Goal: Find specific page/section: Find specific page/section

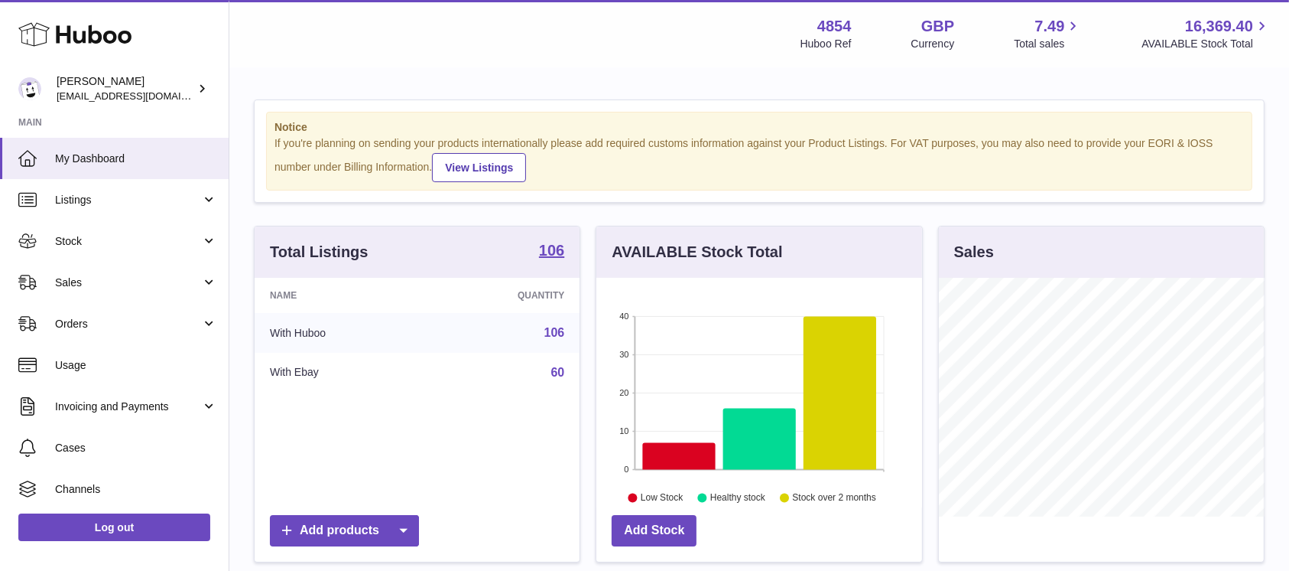
scroll to position [239, 325]
click at [138, 284] on span "Sales" at bounding box center [128, 282] width 146 height 15
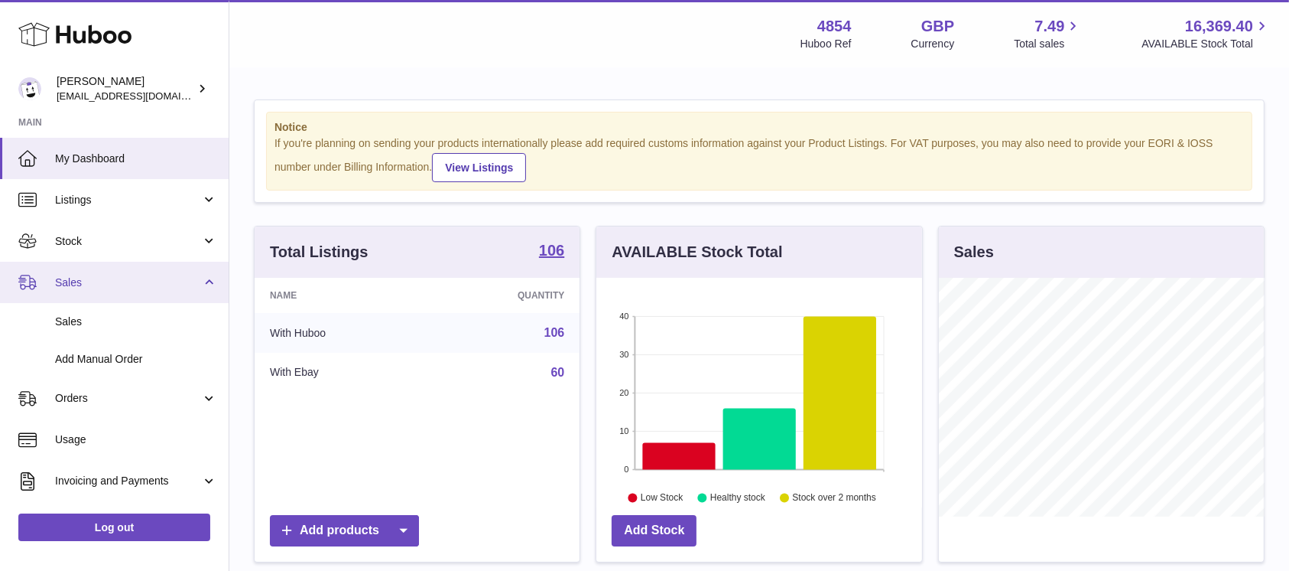
click at [128, 302] on link "Sales" at bounding box center [114, 282] width 229 height 41
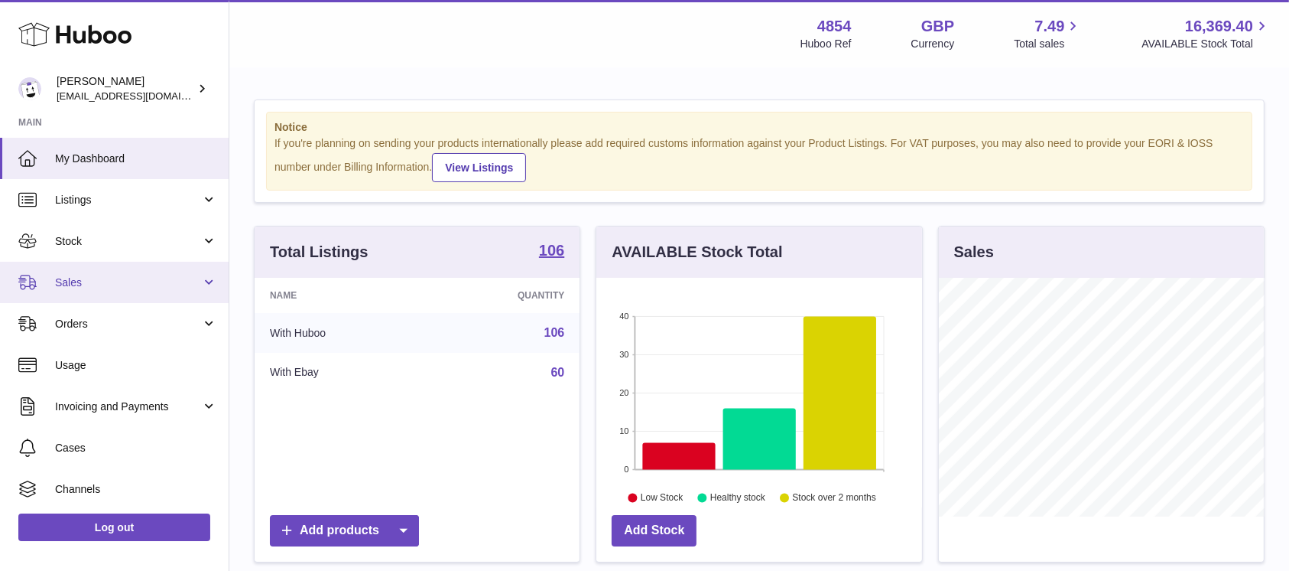
click at [148, 282] on span "Sales" at bounding box center [128, 282] width 146 height 15
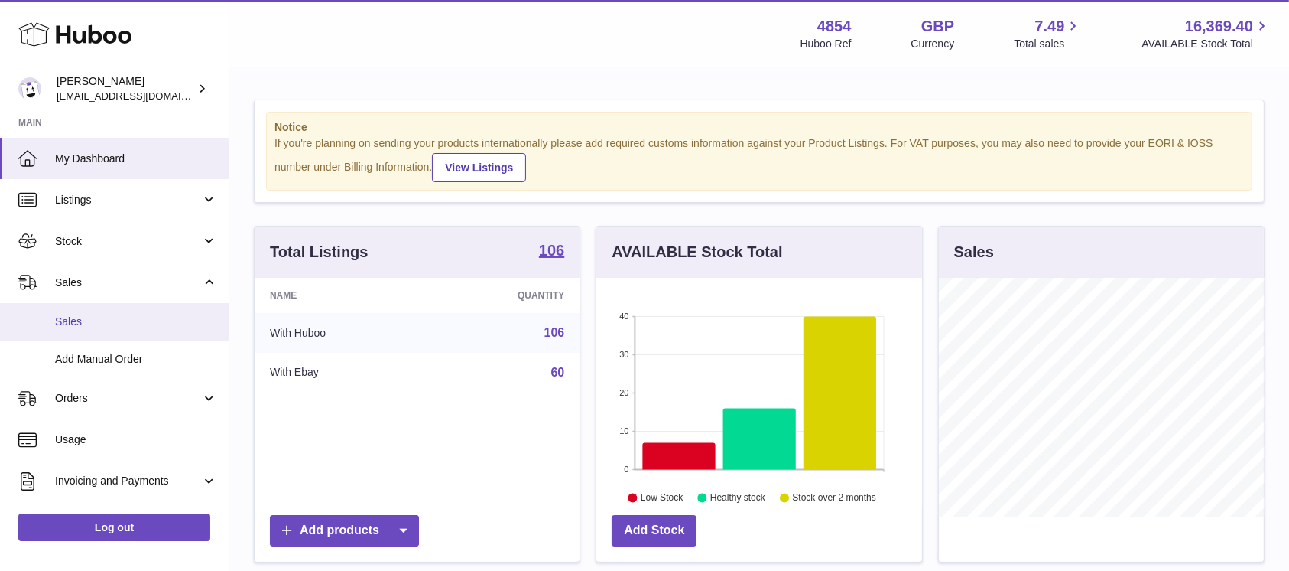
click at [136, 315] on span "Sales" at bounding box center [136, 321] width 162 height 15
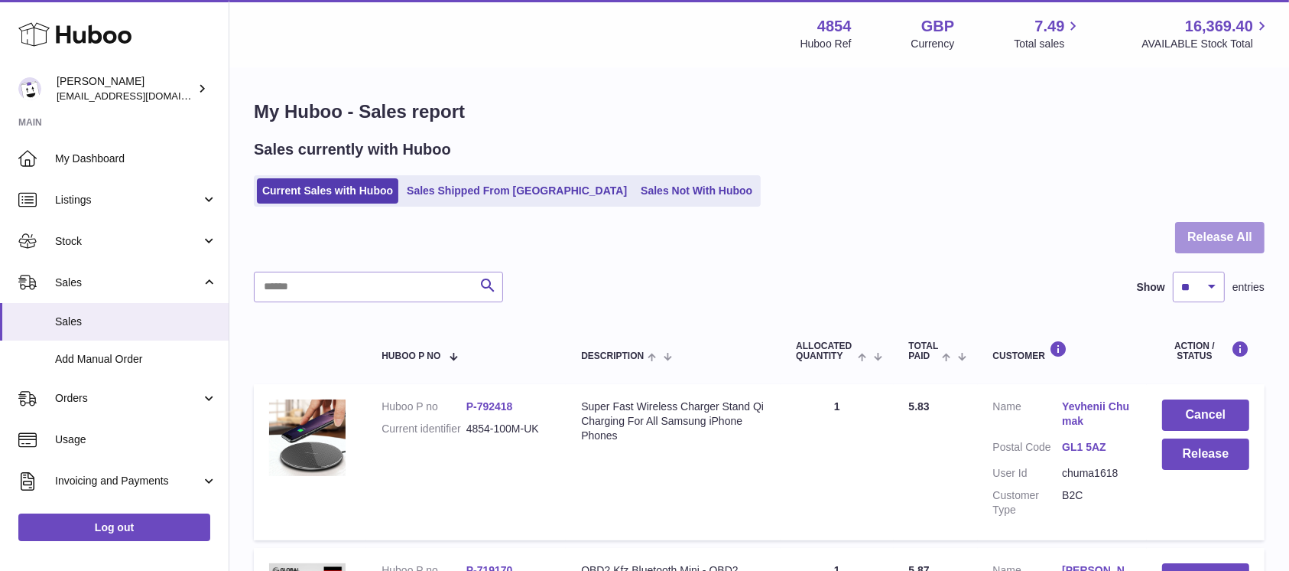
click at [1199, 228] on button "Release All" at bounding box center [1219, 237] width 89 height 31
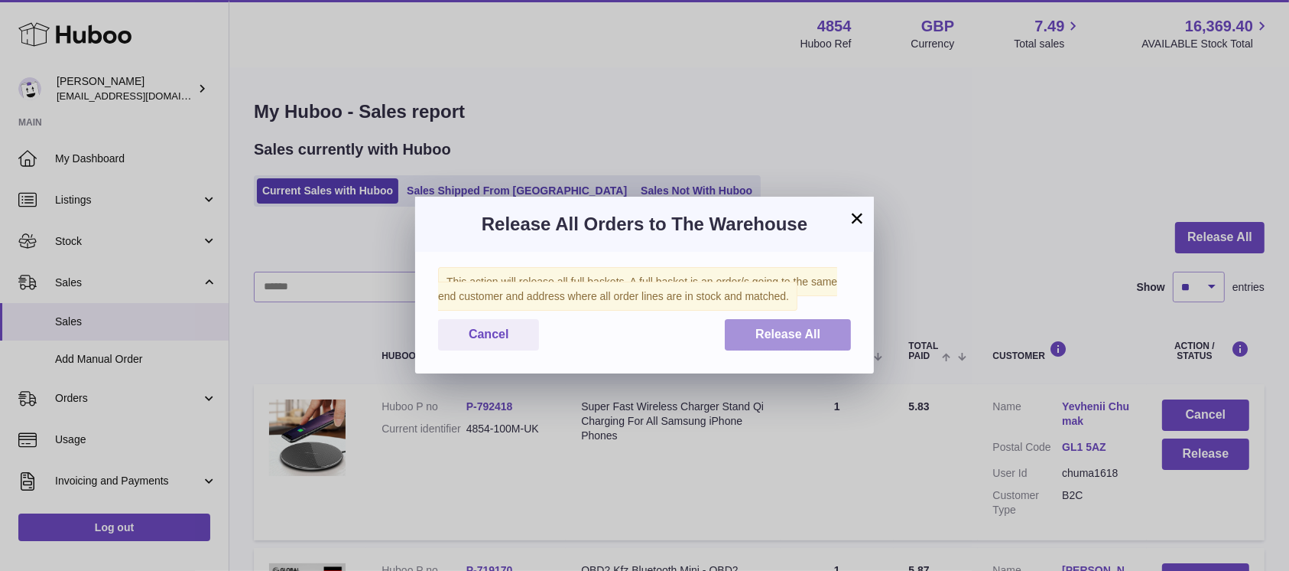
click at [772, 346] on button "Release All" at bounding box center [788, 334] width 126 height 31
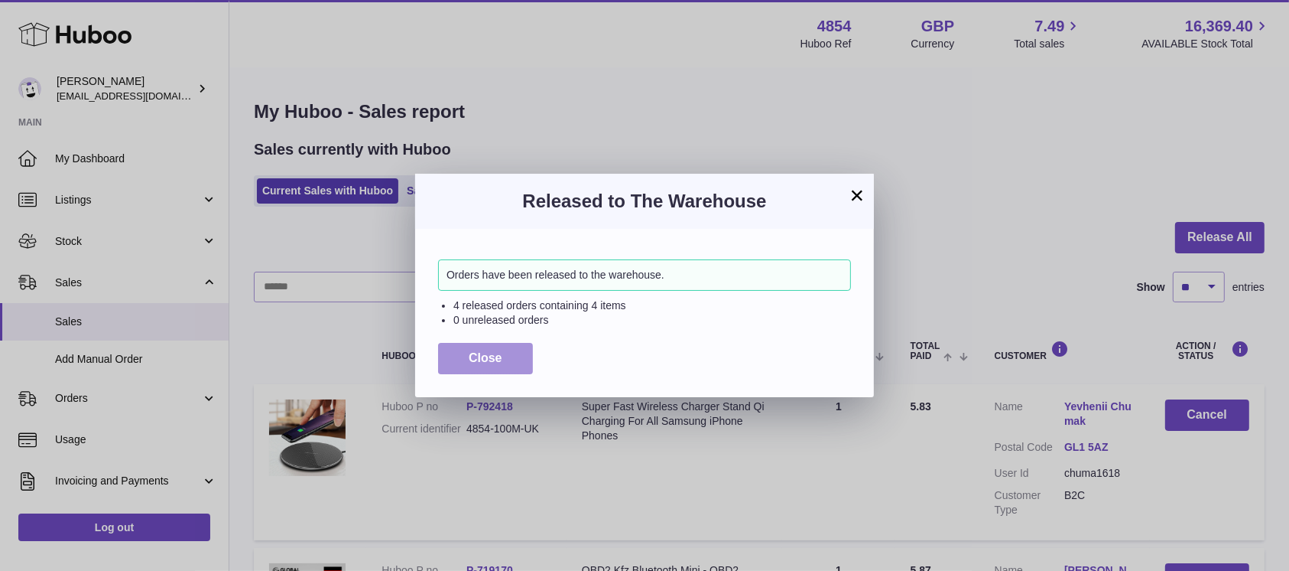
click at [496, 362] on span "Close" at bounding box center [486, 357] width 34 height 13
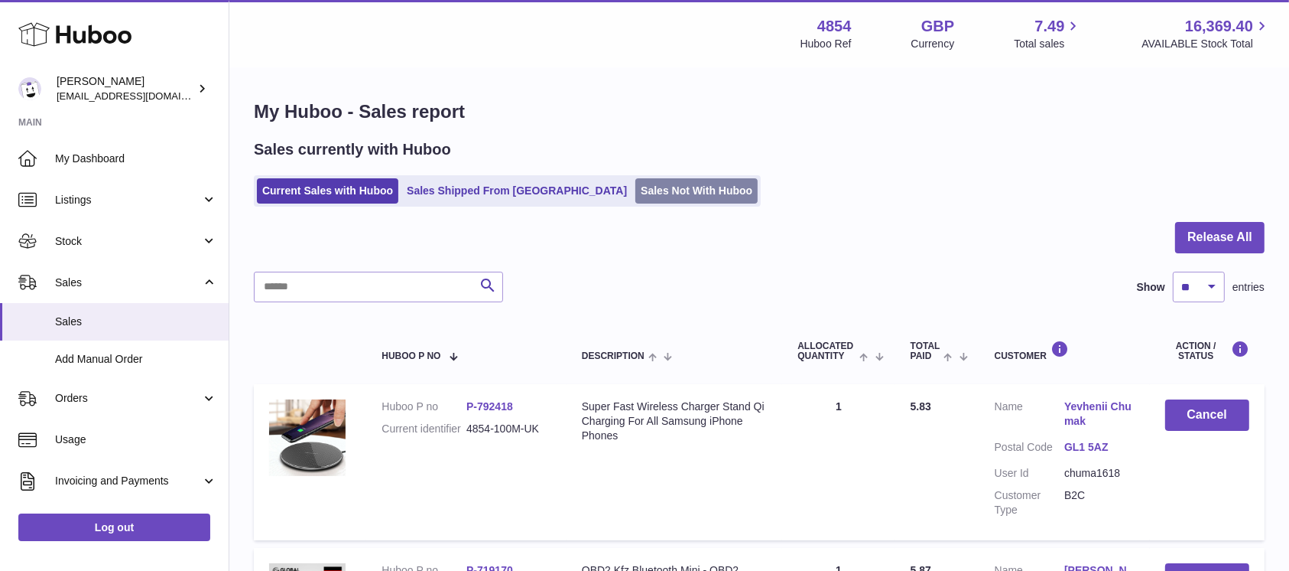
click at [636, 193] on link "Sales Not With Huboo" at bounding box center [697, 190] width 122 height 25
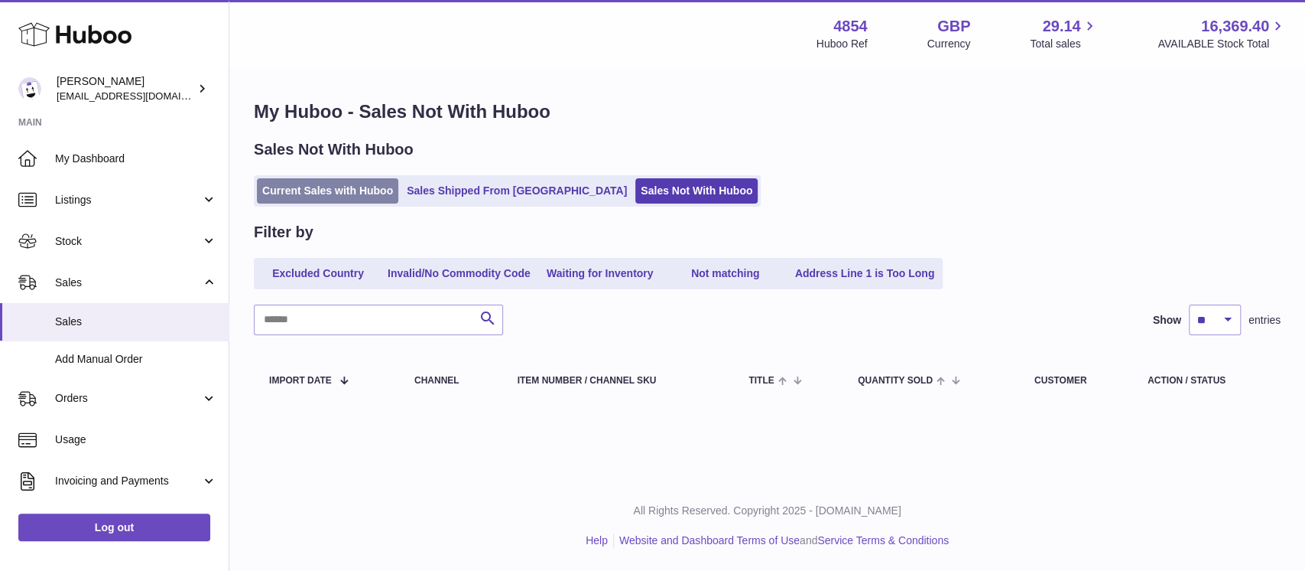
click at [361, 197] on link "Current Sales with Huboo" at bounding box center [327, 190] width 141 height 25
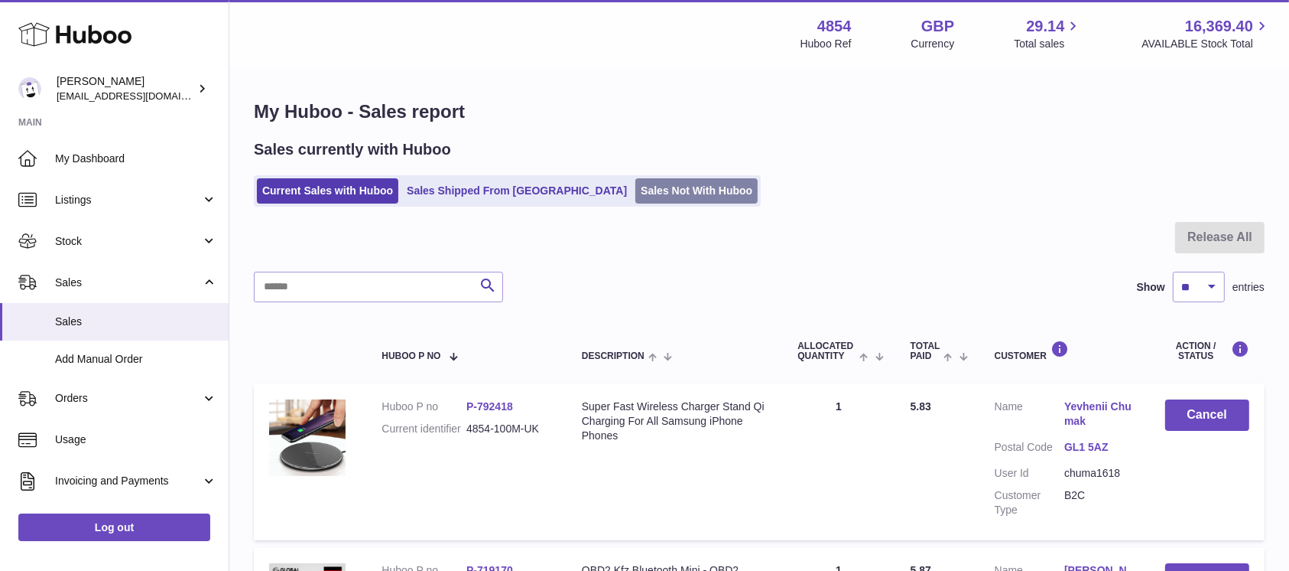
click at [636, 189] on link "Sales Not With Huboo" at bounding box center [697, 190] width 122 height 25
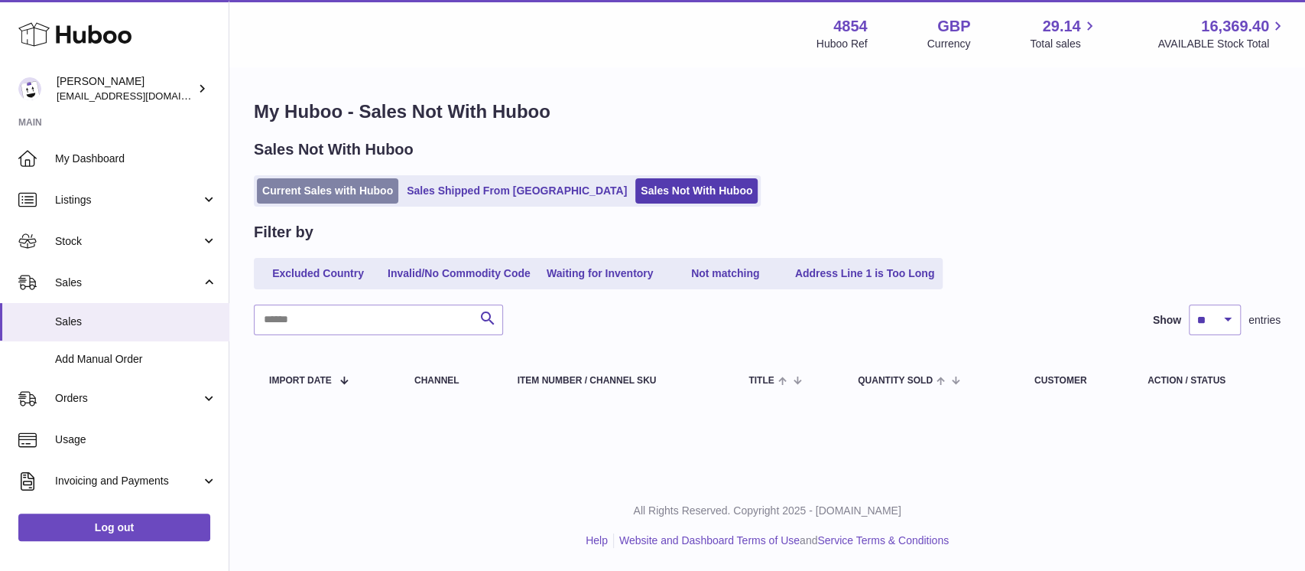
click at [359, 180] on link "Current Sales with Huboo" at bounding box center [327, 190] width 141 height 25
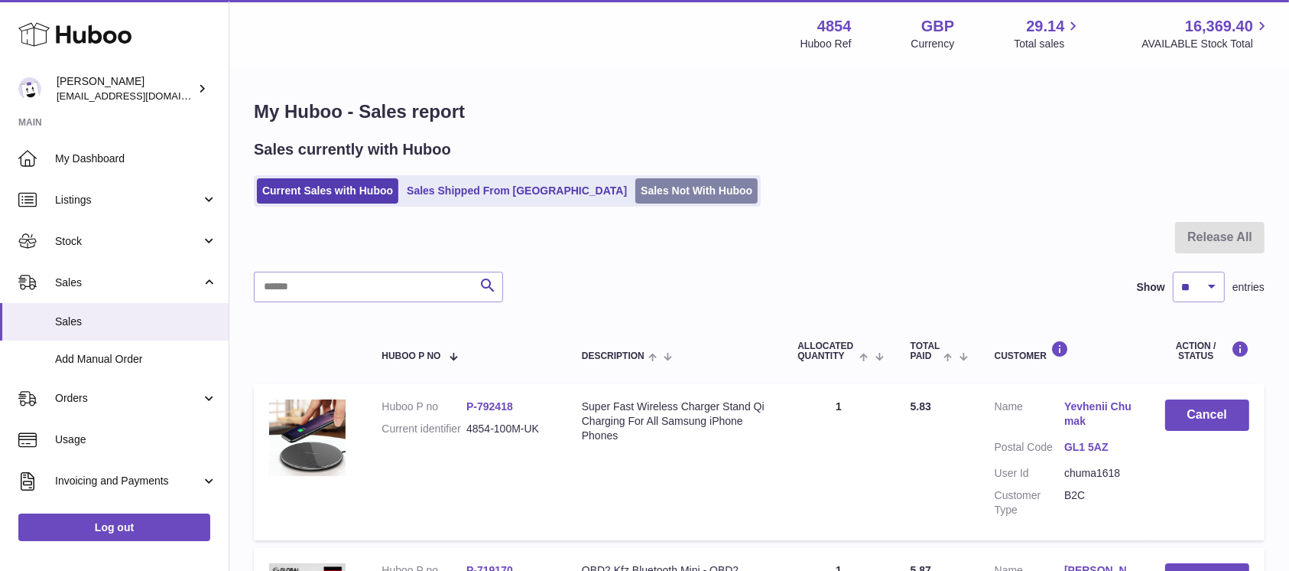
click at [636, 187] on link "Sales Not With Huboo" at bounding box center [697, 190] width 122 height 25
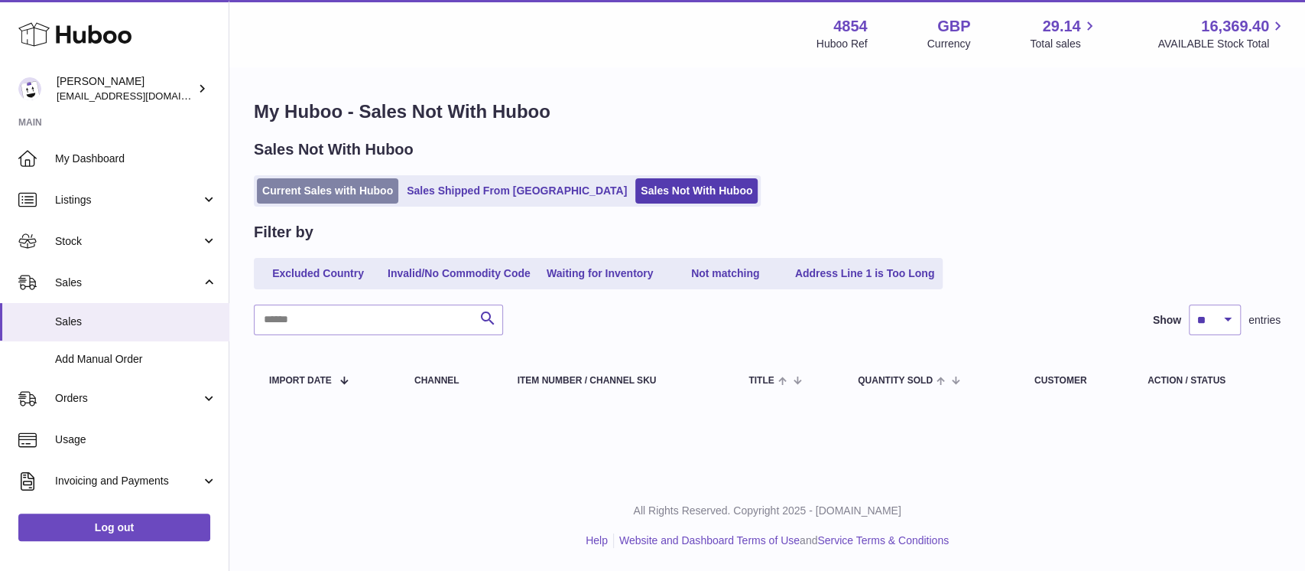
click at [365, 197] on link "Current Sales with Huboo" at bounding box center [327, 190] width 141 height 25
